Goal: Information Seeking & Learning: Learn about a topic

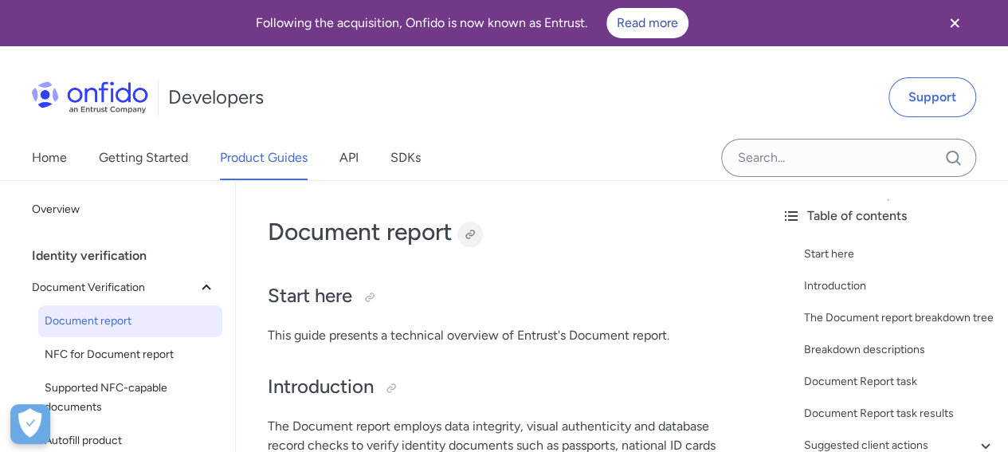
click at [475, 234] on div at bounding box center [470, 234] width 13 height 13
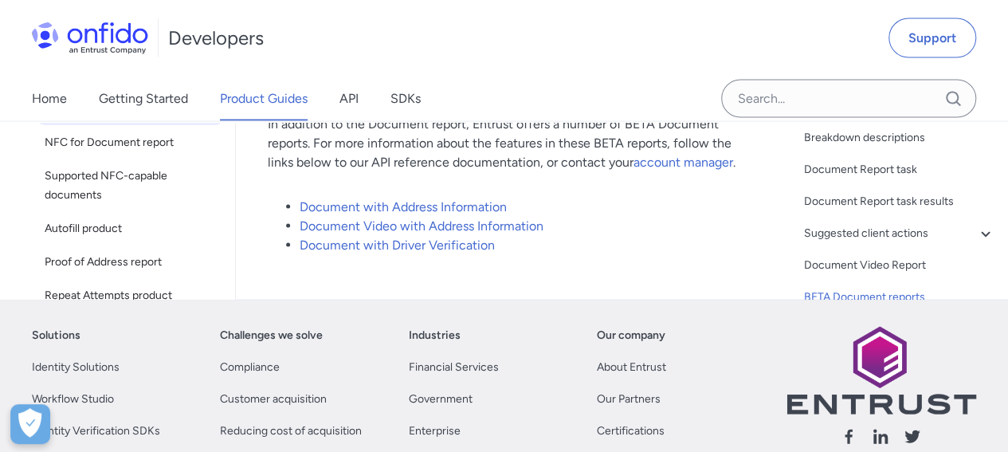
scroll to position [13734, 0]
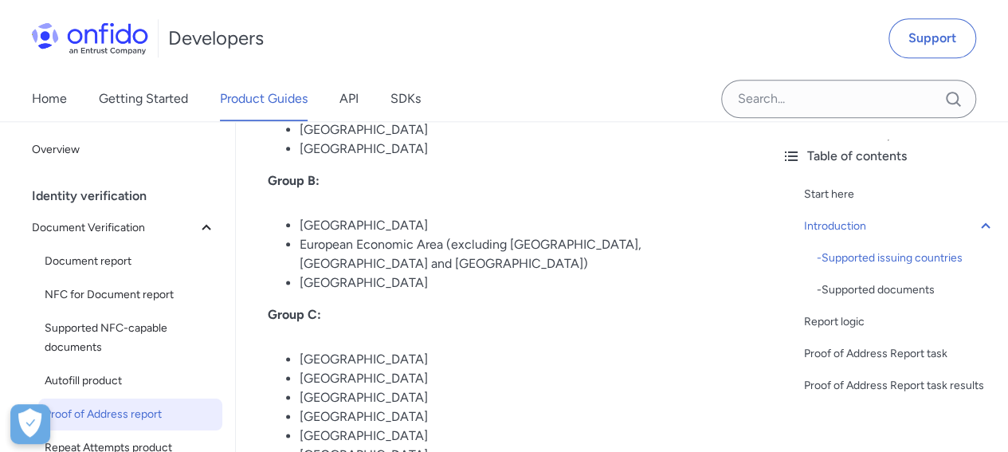
scroll to position [869, 0]
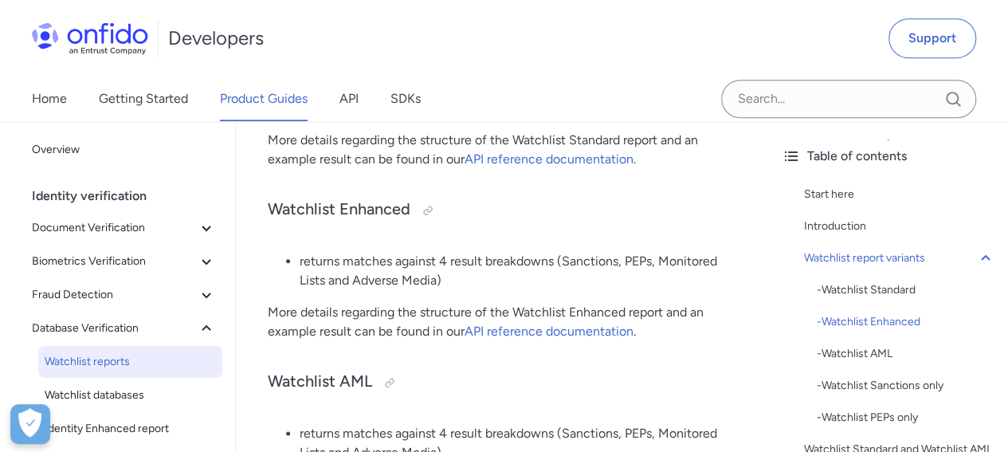
scroll to position [855, 0]
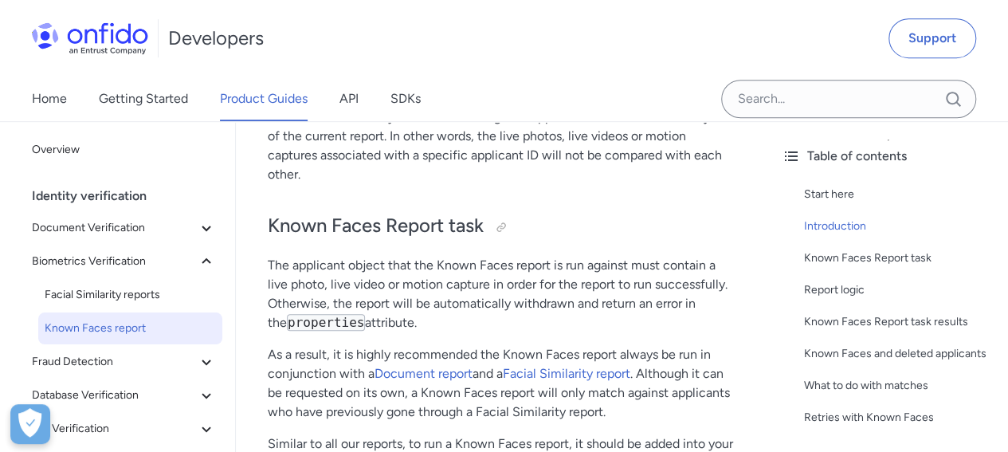
scroll to position [462, 0]
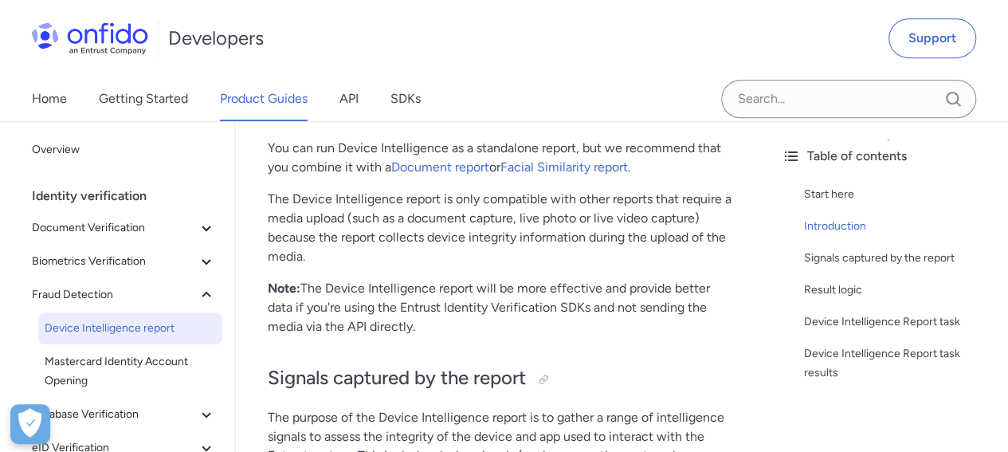
scroll to position [387, 0]
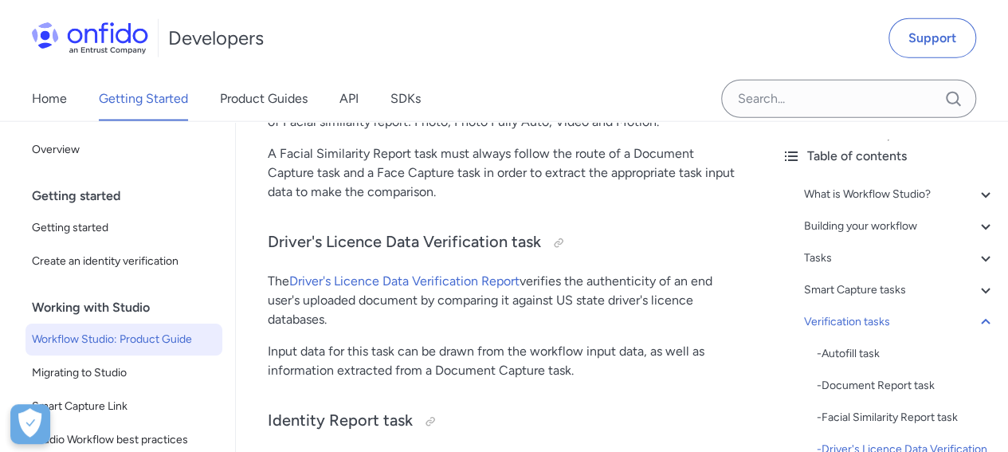
scroll to position [14032, 0]
